Goal: Use online tool/utility

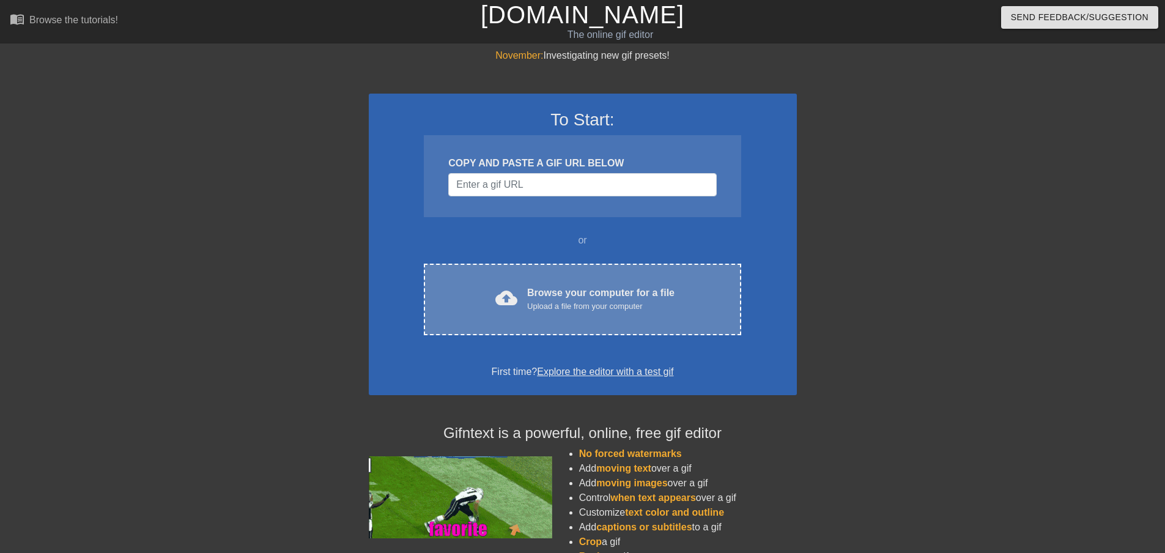
click at [533, 291] on div "Browse your computer for a file Upload a file from your computer" at bounding box center [600, 299] width 147 height 27
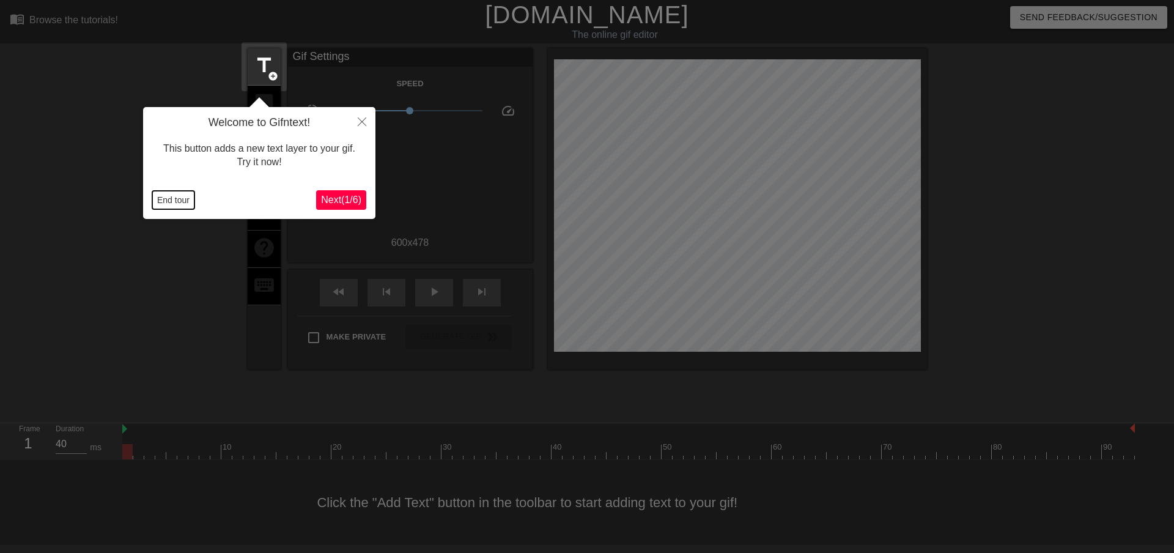
click at [171, 198] on button "End tour" at bounding box center [173, 200] width 42 height 18
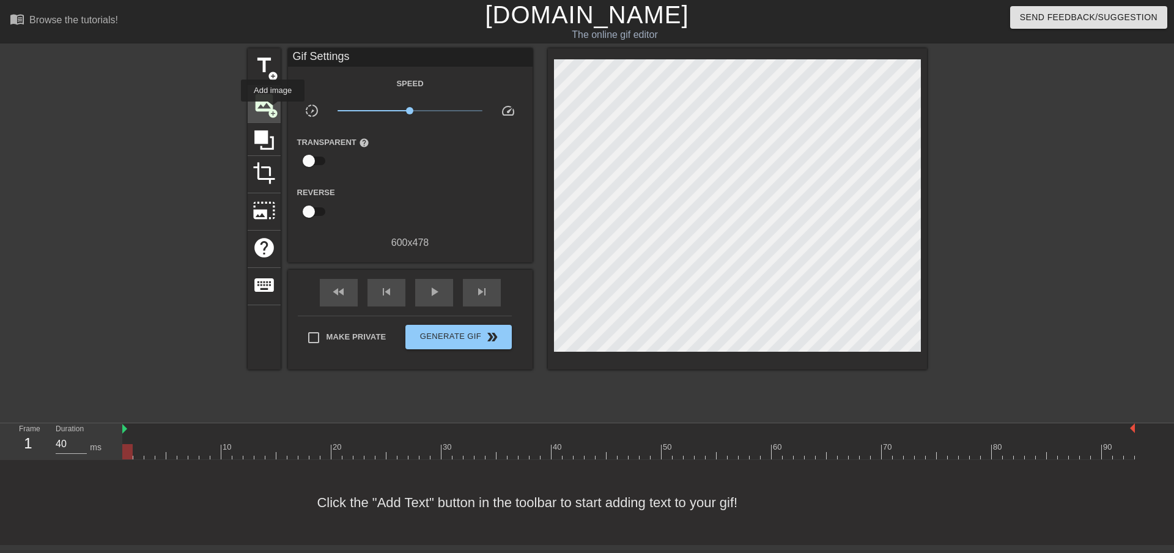
click at [272, 109] on span "add_circle" at bounding box center [273, 113] width 10 height 10
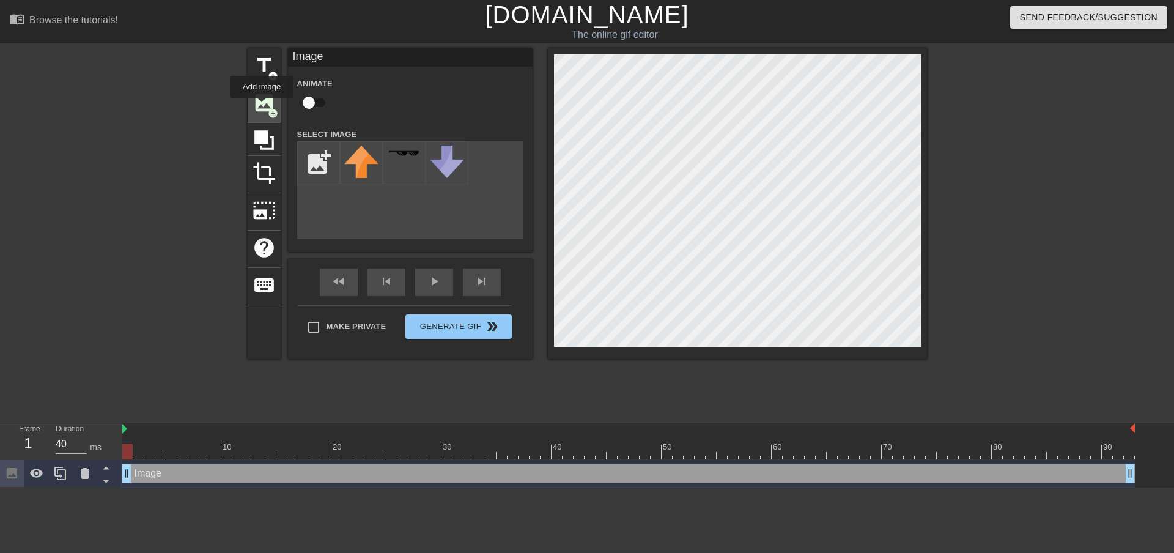
click at [262, 106] on span "image" at bounding box center [264, 102] width 23 height 23
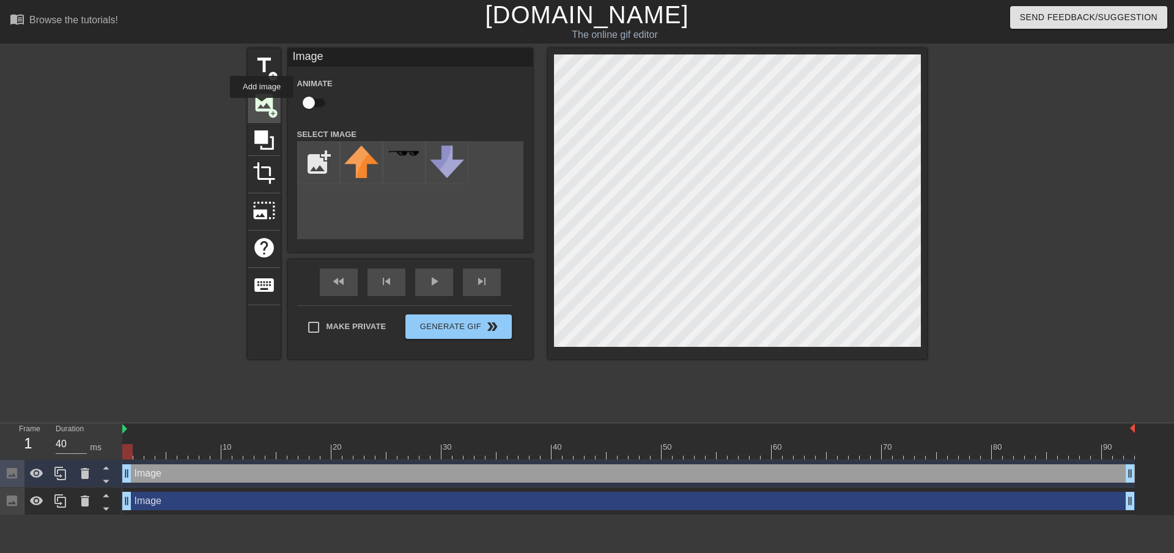
click at [262, 106] on span "image" at bounding box center [264, 102] width 23 height 23
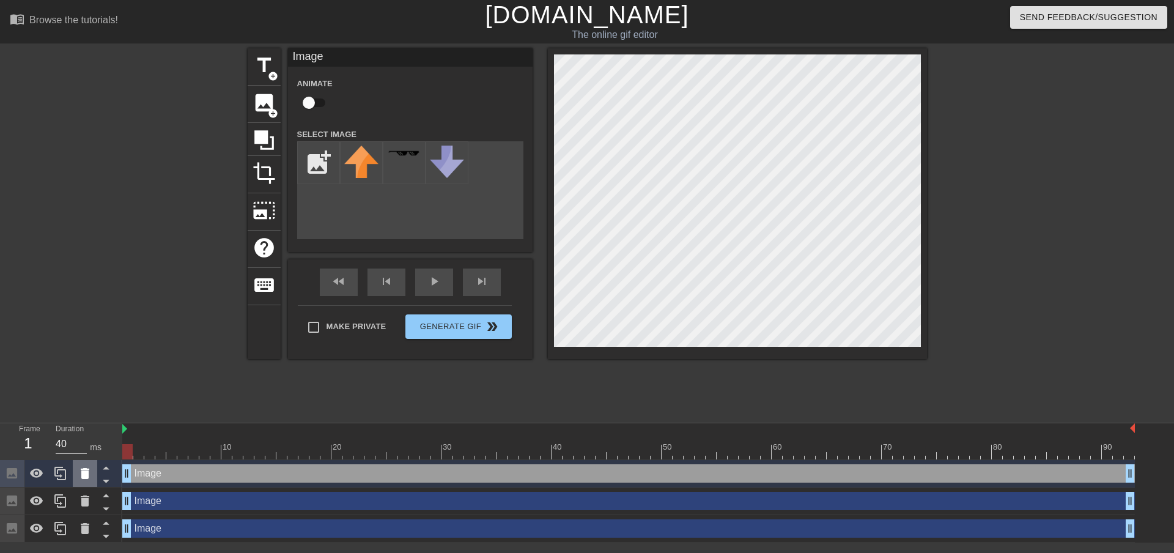
click at [87, 477] on icon at bounding box center [85, 473] width 9 height 11
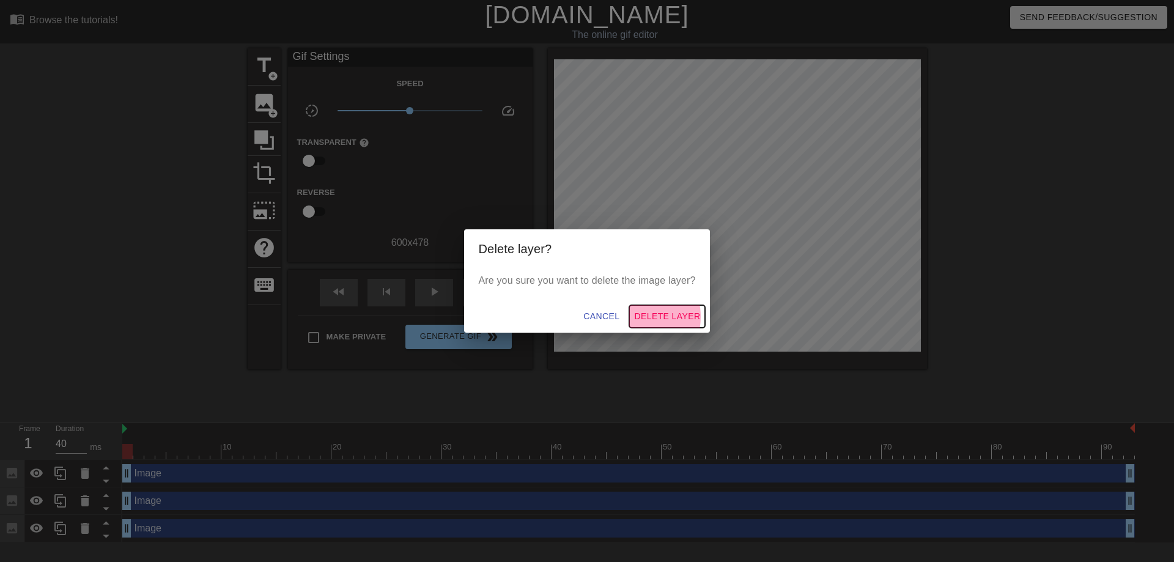
click at [639, 317] on span "Delete Layer" at bounding box center [667, 316] width 66 height 15
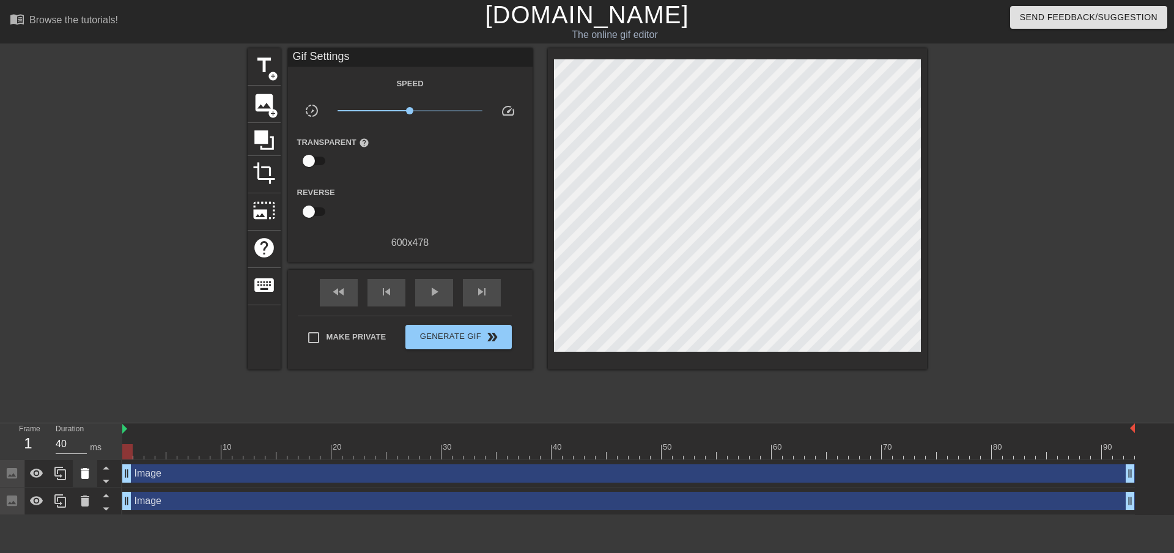
click at [84, 472] on icon at bounding box center [85, 473] width 9 height 11
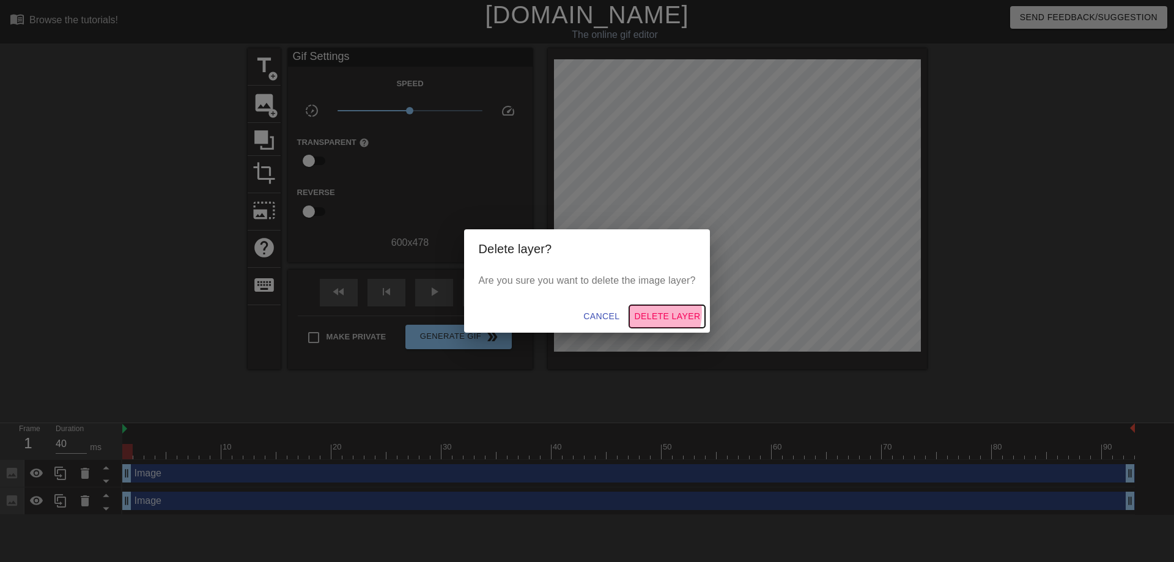
click at [642, 314] on span "Delete Layer" at bounding box center [667, 316] width 66 height 15
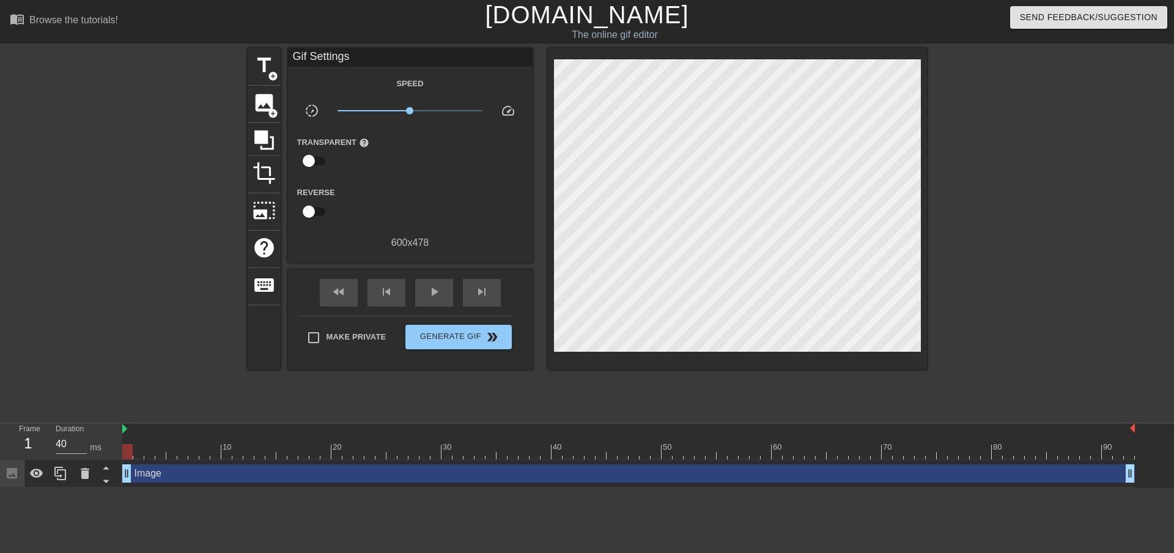
click at [257, 476] on div "Image drag_handle drag_handle" at bounding box center [628, 473] width 1013 height 18
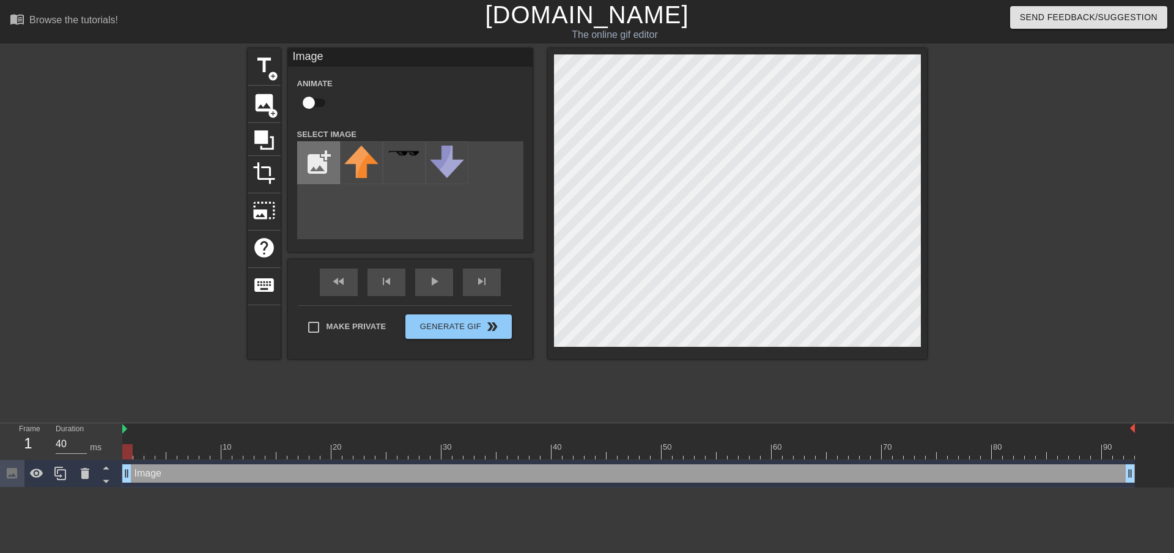
click at [316, 157] on input "file" at bounding box center [319, 163] width 42 height 42
type input "C:\fakepath\IMG_7251.jpeg"
click at [354, 164] on img at bounding box center [361, 169] width 34 height 46
click at [1012, 185] on div at bounding box center [1033, 231] width 183 height 367
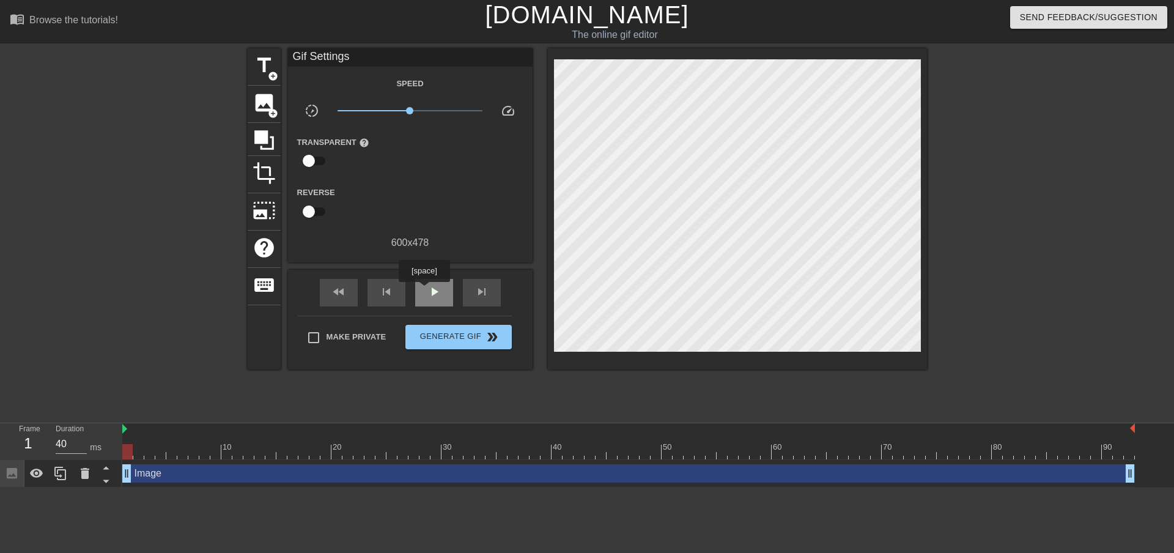
click at [424, 291] on div "play_arrow" at bounding box center [434, 293] width 38 height 28
click at [430, 292] on span "pause" at bounding box center [434, 291] width 15 height 15
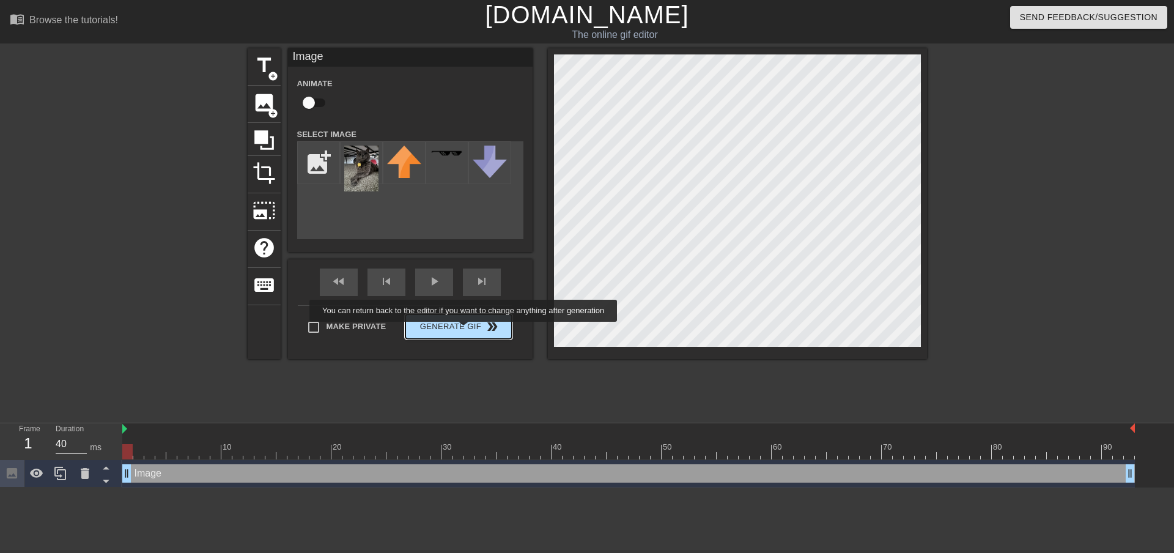
click at [465, 330] on span "Generate Gif double_arrow" at bounding box center [458, 326] width 96 height 15
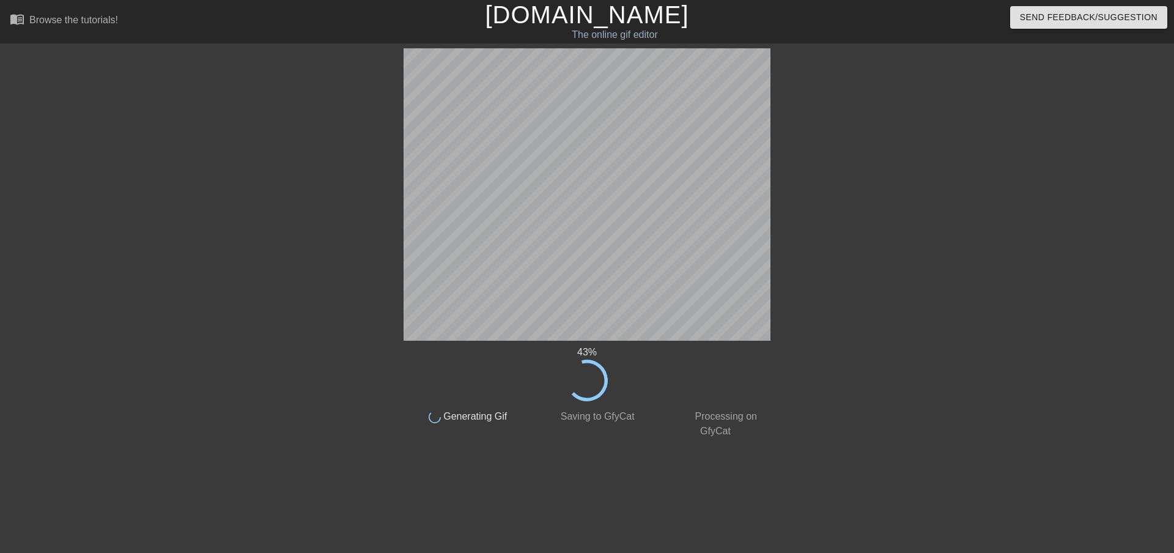
click at [973, 278] on div "43 % done Generating Gif done Saving to GfyCat done Processing on GfyCat title …" at bounding box center [587, 243] width 1174 height 390
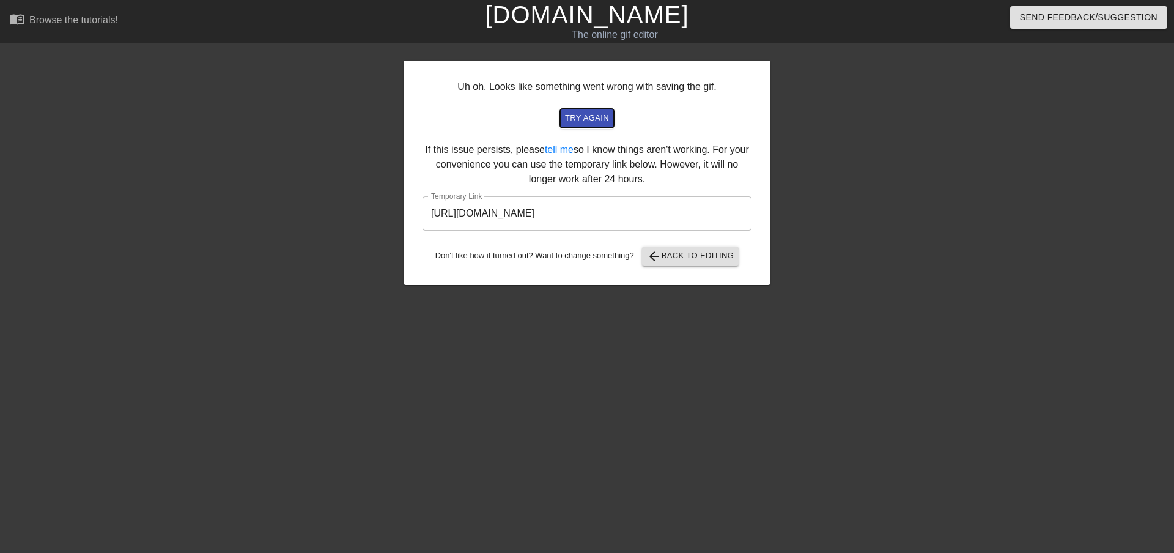
click at [591, 113] on span "try again" at bounding box center [587, 118] width 44 height 14
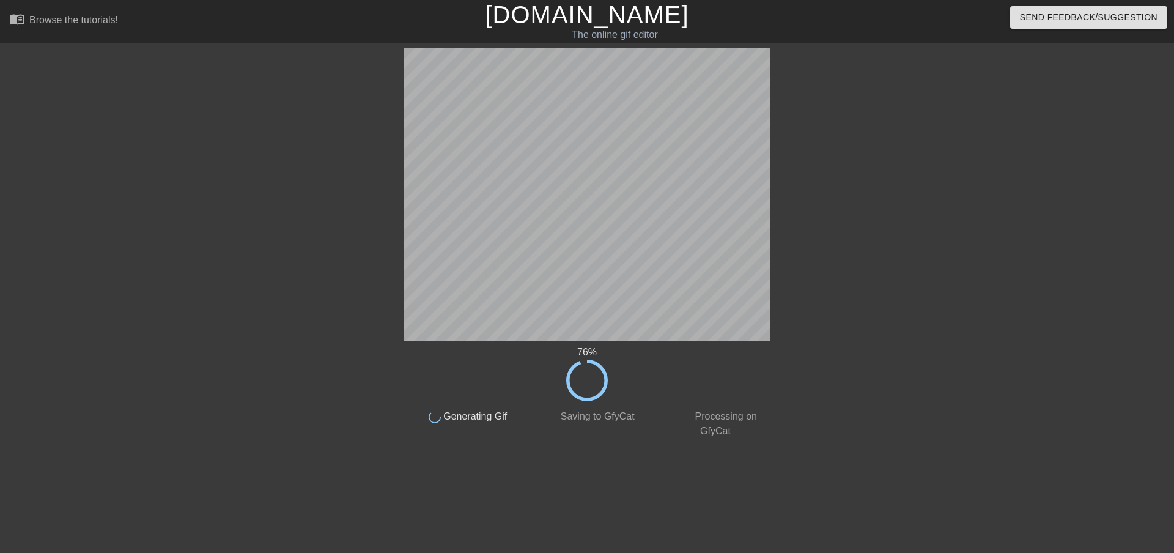
click at [985, 243] on div "76 % done Generating Gif done Saving to GfyCat done Processing on GfyCat title …" at bounding box center [587, 243] width 1174 height 390
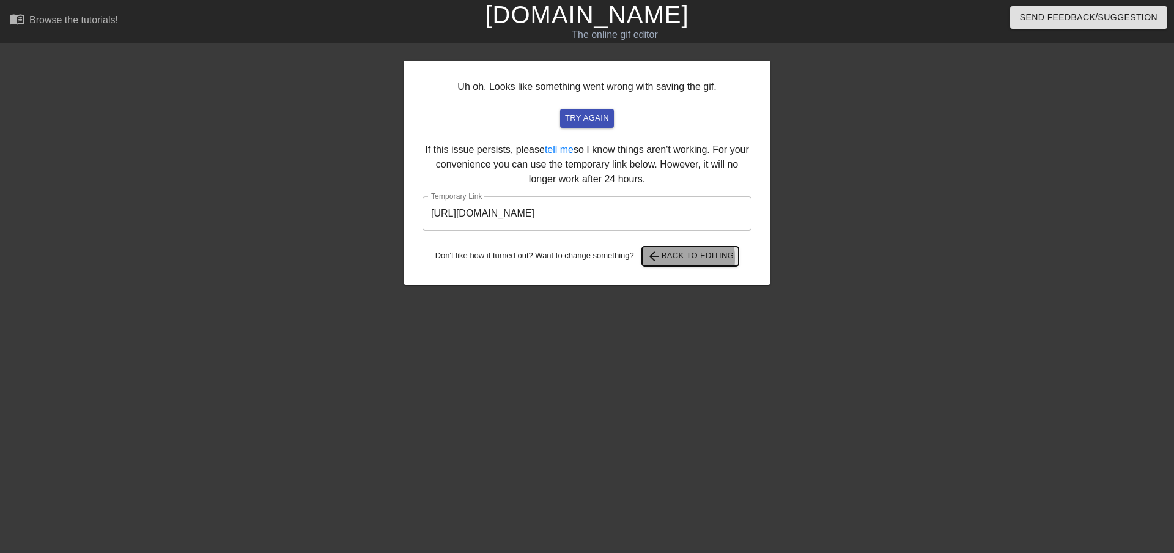
click at [658, 259] on span "arrow_back" at bounding box center [654, 256] width 15 height 15
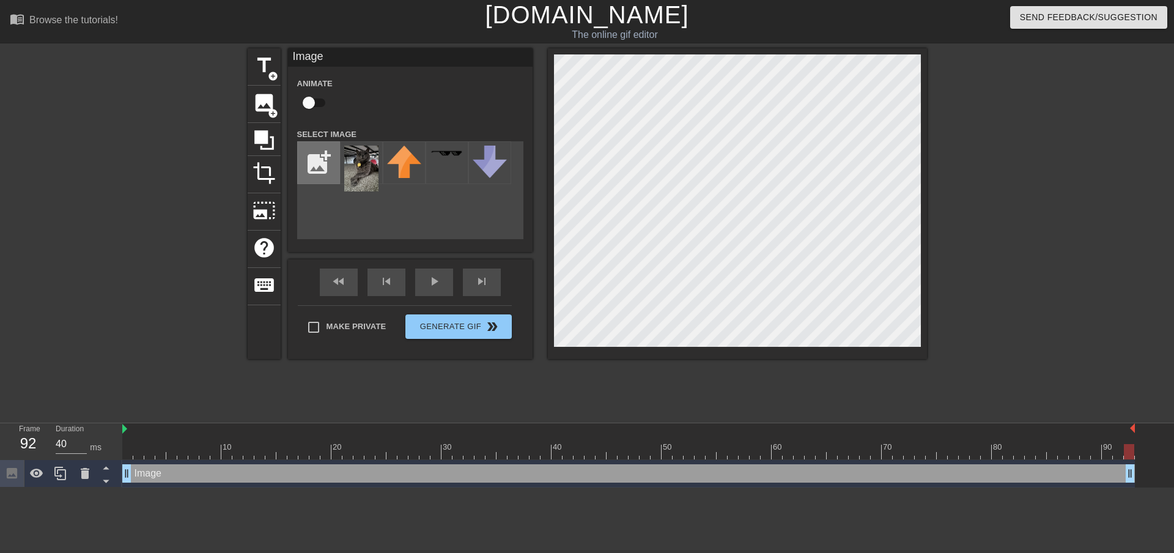
click at [311, 152] on input "file" at bounding box center [319, 163] width 42 height 42
type input "C:\fakepath\Screenshot_5.png"
click at [360, 168] on img at bounding box center [361, 169] width 34 height 46
click at [1032, 196] on div at bounding box center [1033, 231] width 183 height 367
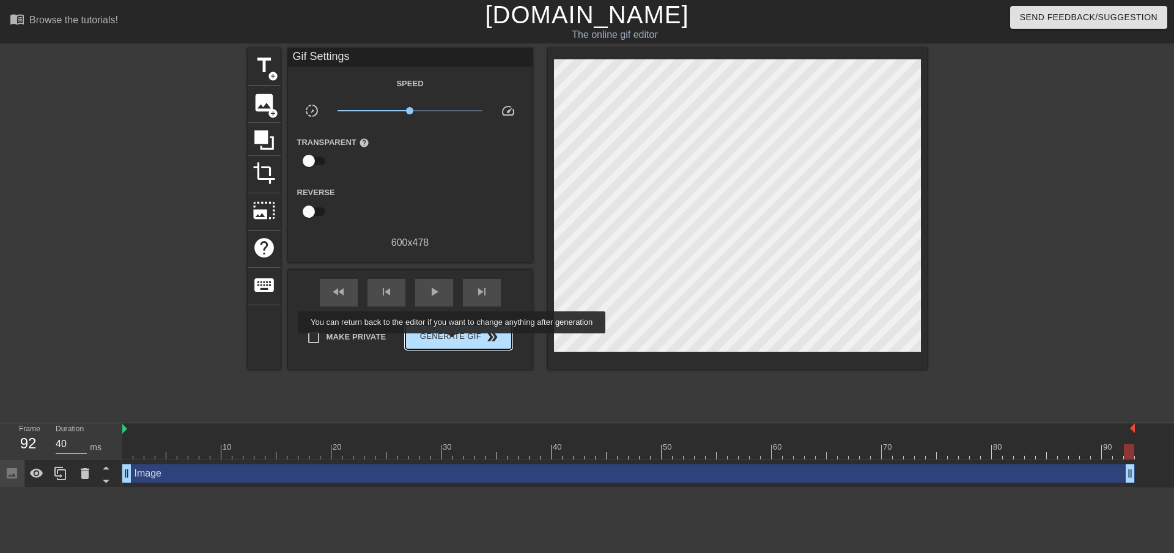
click at [454, 339] on span "Generate Gif double_arrow" at bounding box center [458, 337] width 96 height 15
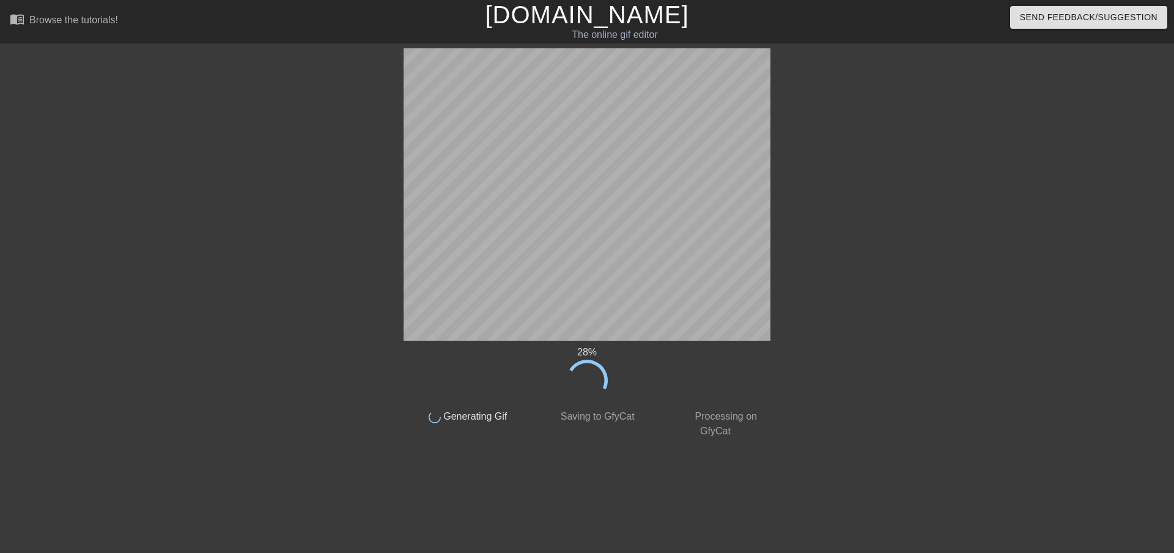
click at [1072, 392] on div "28 % done Generating Gif done Saving to GfyCat done Processing on GfyCat title …" at bounding box center [587, 243] width 1174 height 390
